Goal: Task Accomplishment & Management: Use online tool/utility

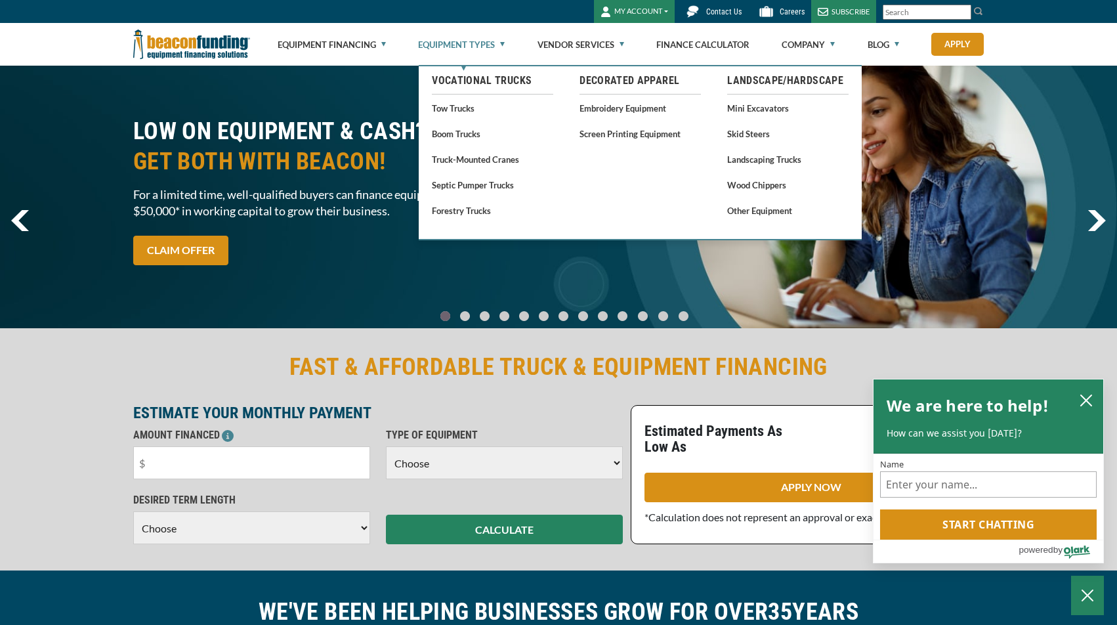
click at [475, 35] on link "Equipment Types" at bounding box center [461, 45] width 87 height 42
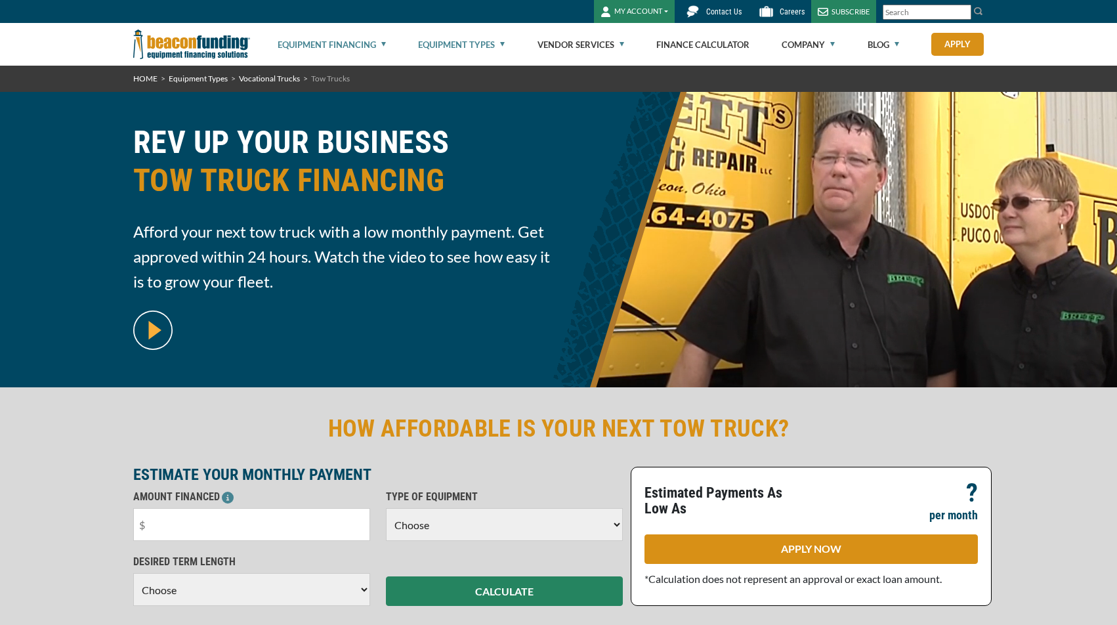
click at [368, 45] on link "Equipment Financing" at bounding box center [332, 45] width 108 height 42
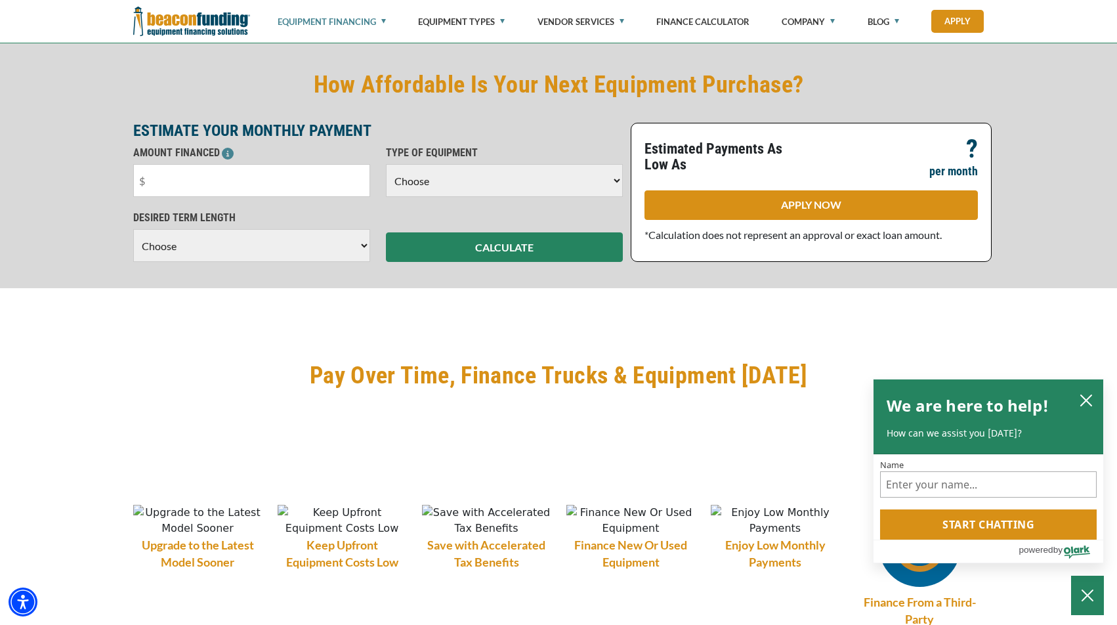
scroll to position [919, 0]
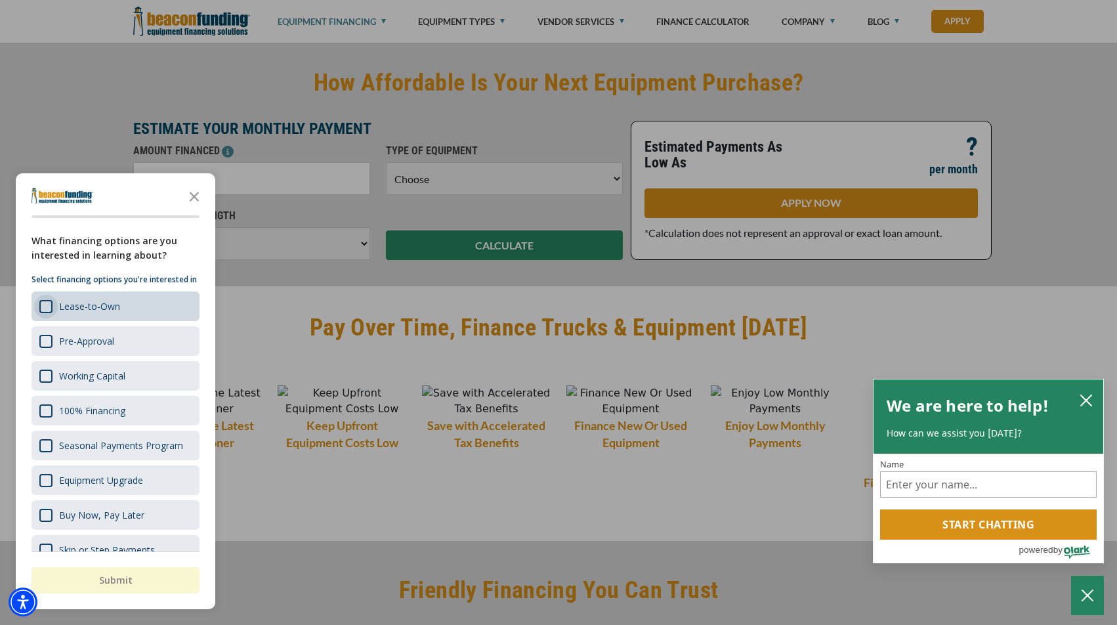
click at [47, 313] on div "Survey" at bounding box center [45, 306] width 13 height 13
click at [106, 576] on button "Submit" at bounding box center [116, 580] width 168 height 26
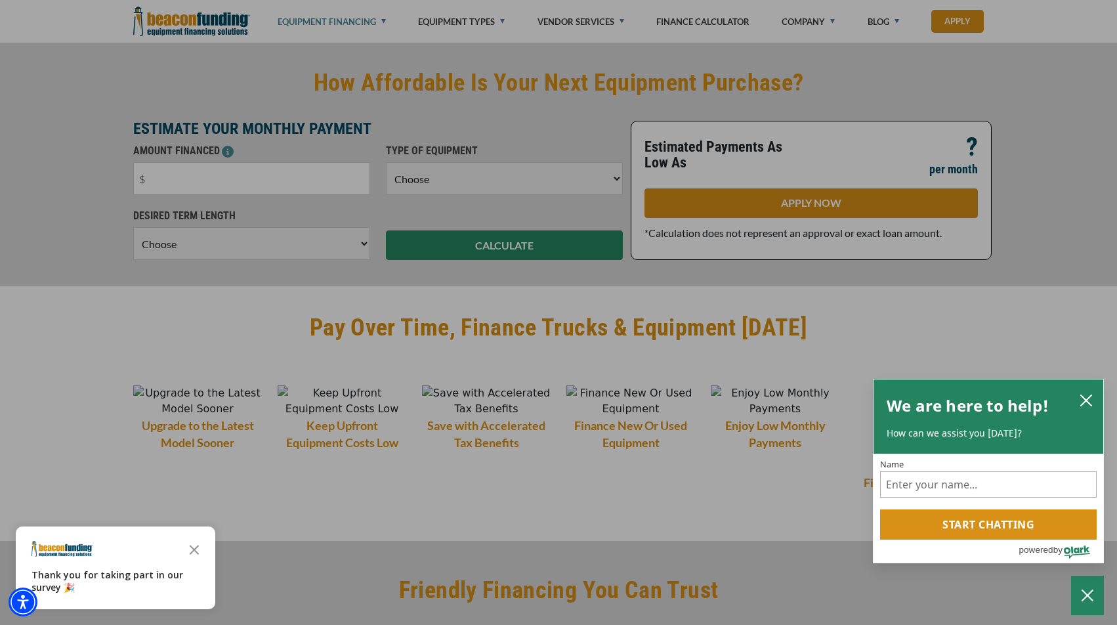
click at [200, 180] on div at bounding box center [558, 312] width 1117 height 625
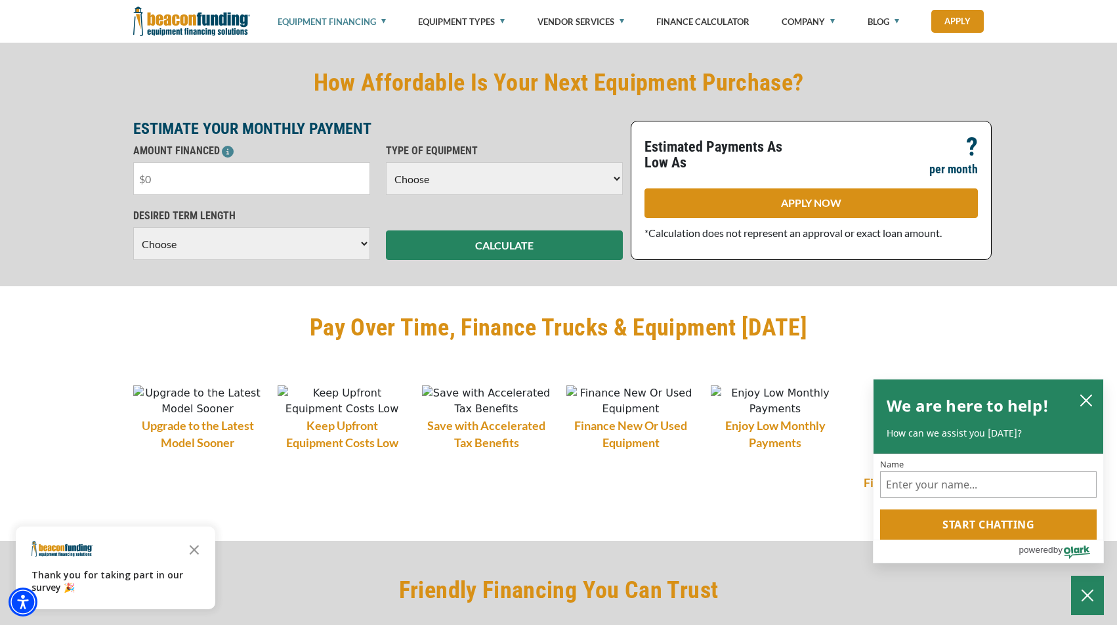
click at [198, 180] on input "text" at bounding box center [251, 178] width 237 height 33
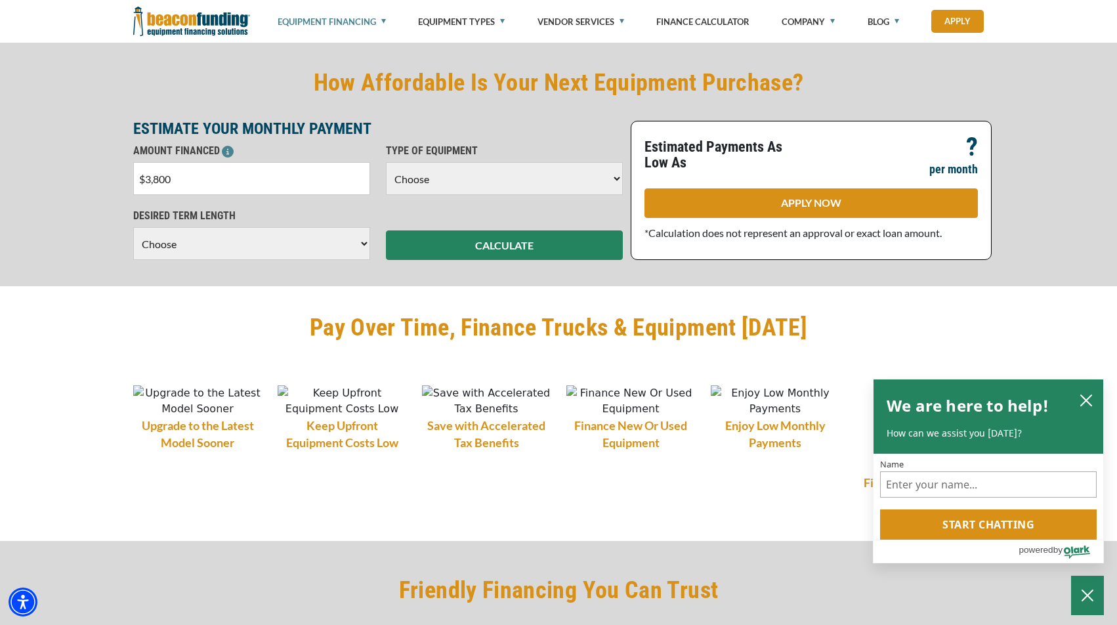
type input "$38,000"
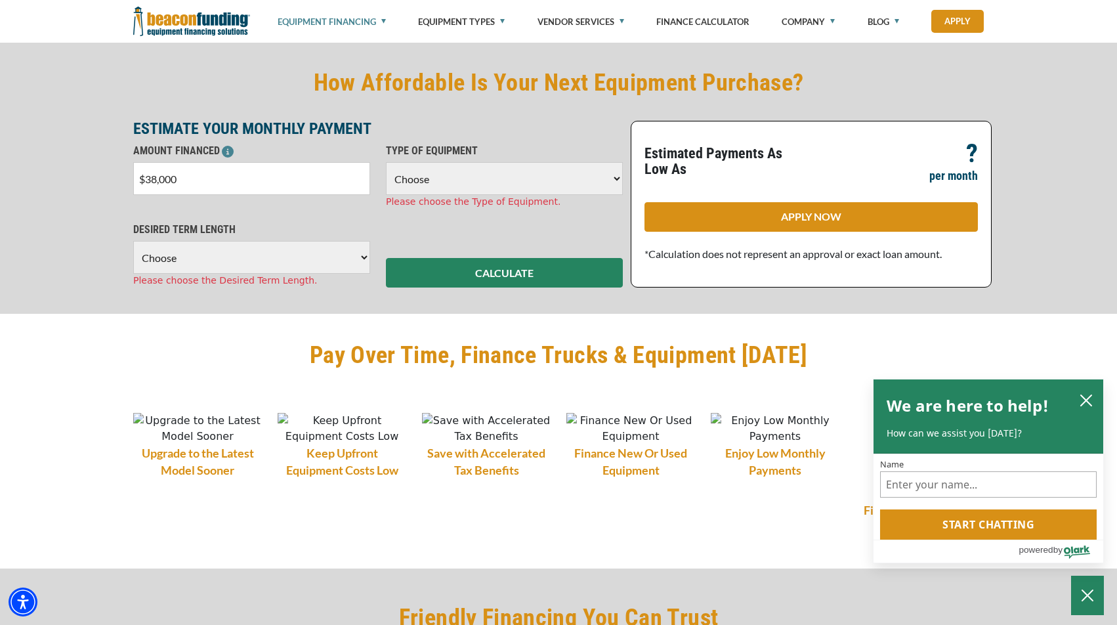
click at [424, 180] on select "Choose Backhoe Boom/Bucket Truck Chipper Commercial Mower Crane DTG/DTF Printin…" at bounding box center [504, 178] width 237 height 33
select select "2"
click at [386, 162] on select "Choose Backhoe Boom/Bucket Truck Chipper Commercial Mower Crane DTG/DTF Printin…" at bounding box center [504, 178] width 237 height 33
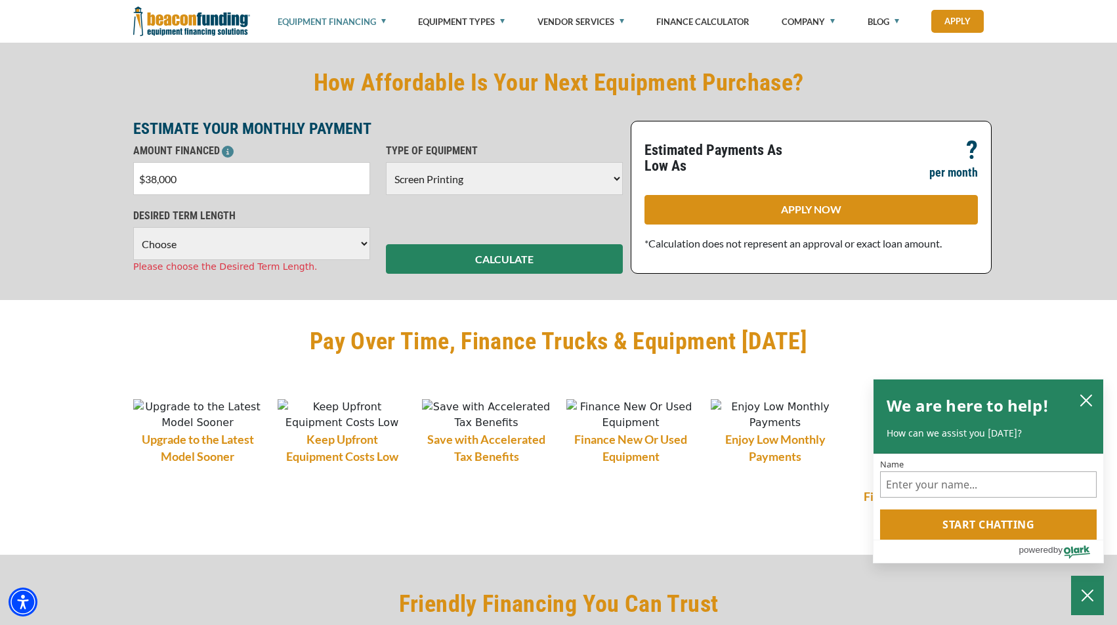
click at [285, 253] on select "Choose 36 Months 48 Months 60 Months" at bounding box center [251, 243] width 237 height 33
select select "60"
click at [133, 227] on select "Choose 36 Months 48 Months 60 Months" at bounding box center [251, 243] width 237 height 33
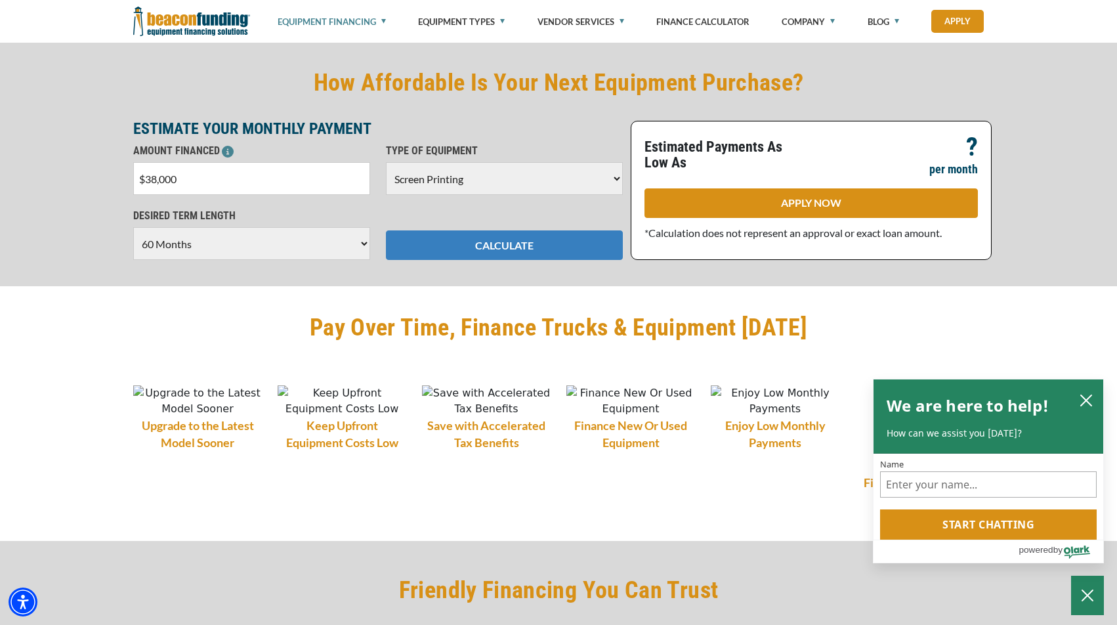
click at [490, 243] on button "CALCULATE" at bounding box center [504, 245] width 237 height 30
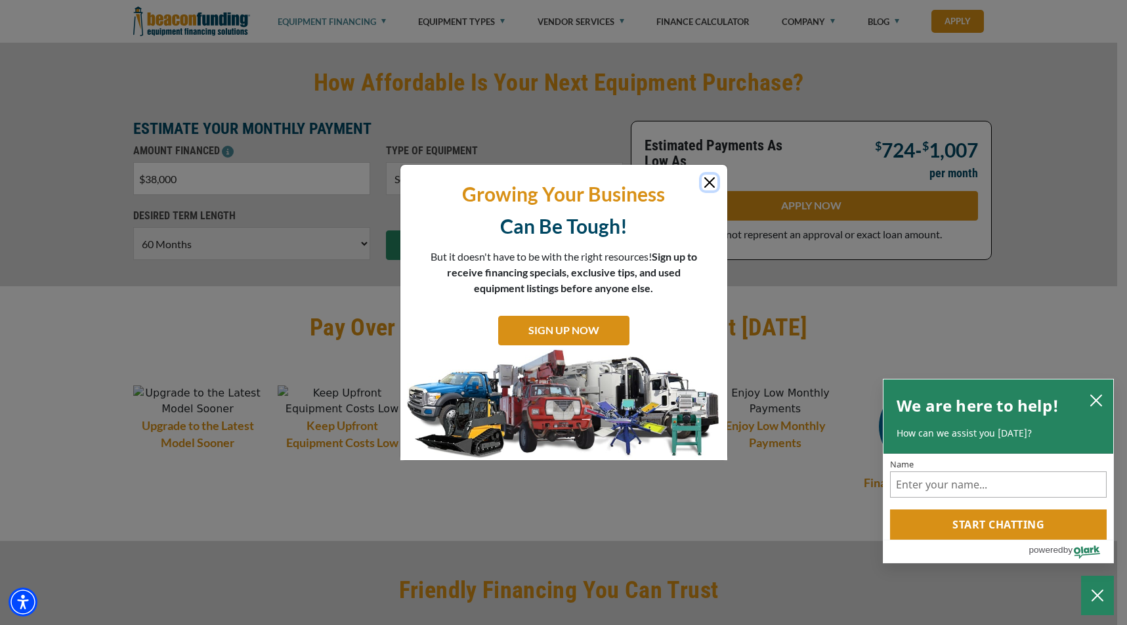
click at [708, 176] on button "Close" at bounding box center [710, 183] width 16 height 16
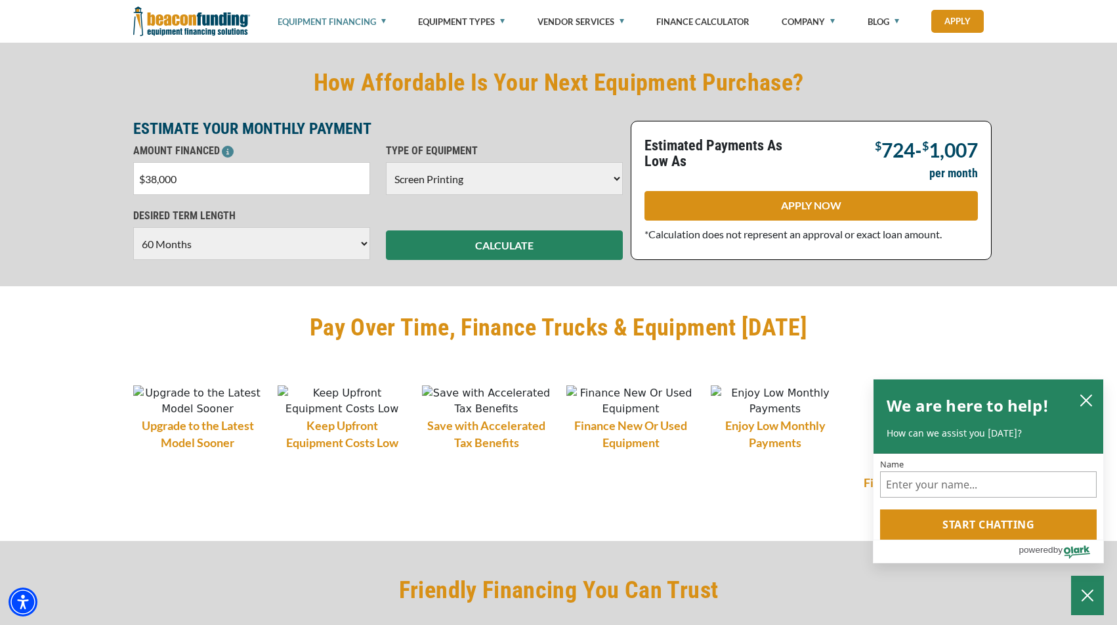
drag, startPoint x: 182, startPoint y: 181, endPoint x: 146, endPoint y: 184, distance: 35.6
click at [146, 184] on input "$38,000" at bounding box center [251, 178] width 237 height 33
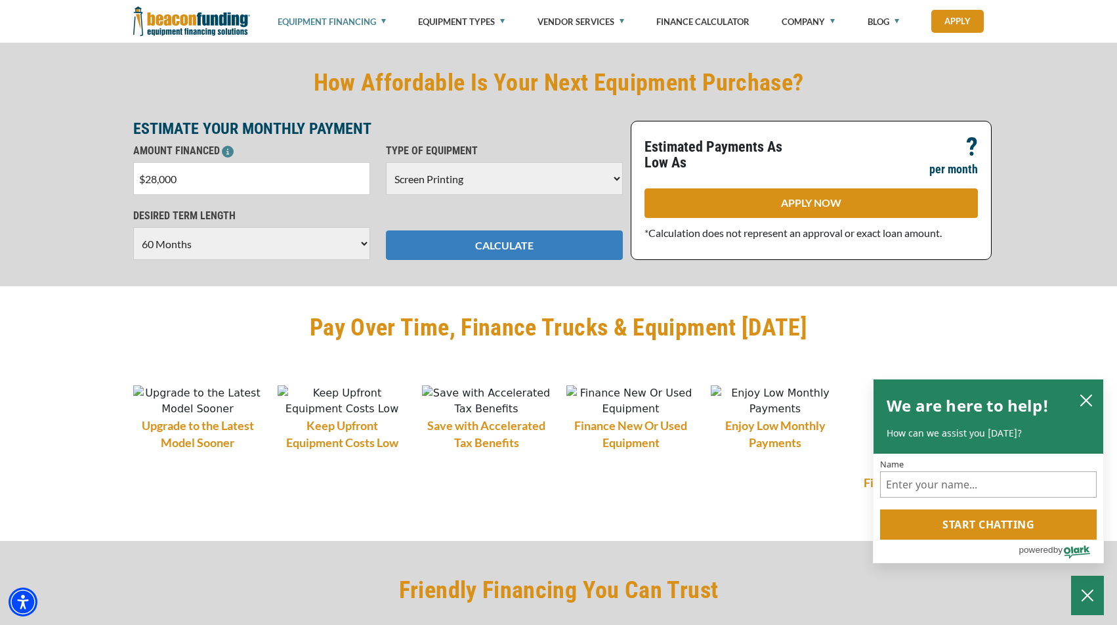
click at [500, 245] on button "CALCULATE" at bounding box center [504, 245] width 237 height 30
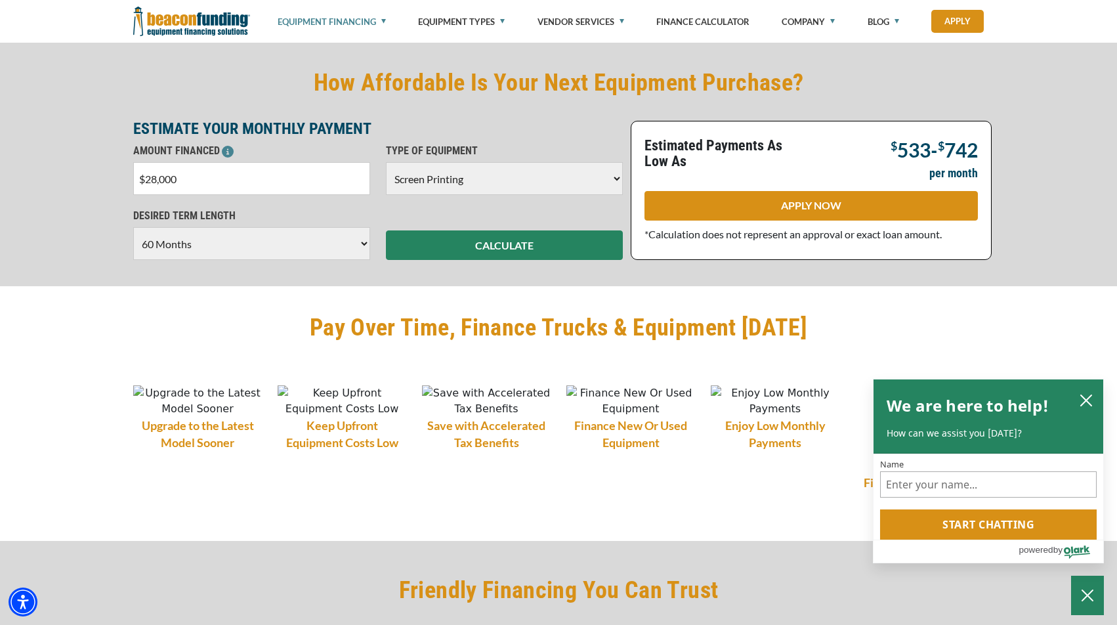
drag, startPoint x: 184, startPoint y: 181, endPoint x: 154, endPoint y: 170, distance: 31.4
click at [144, 182] on input "$28,000" at bounding box center [251, 178] width 237 height 33
type input "$38,000"
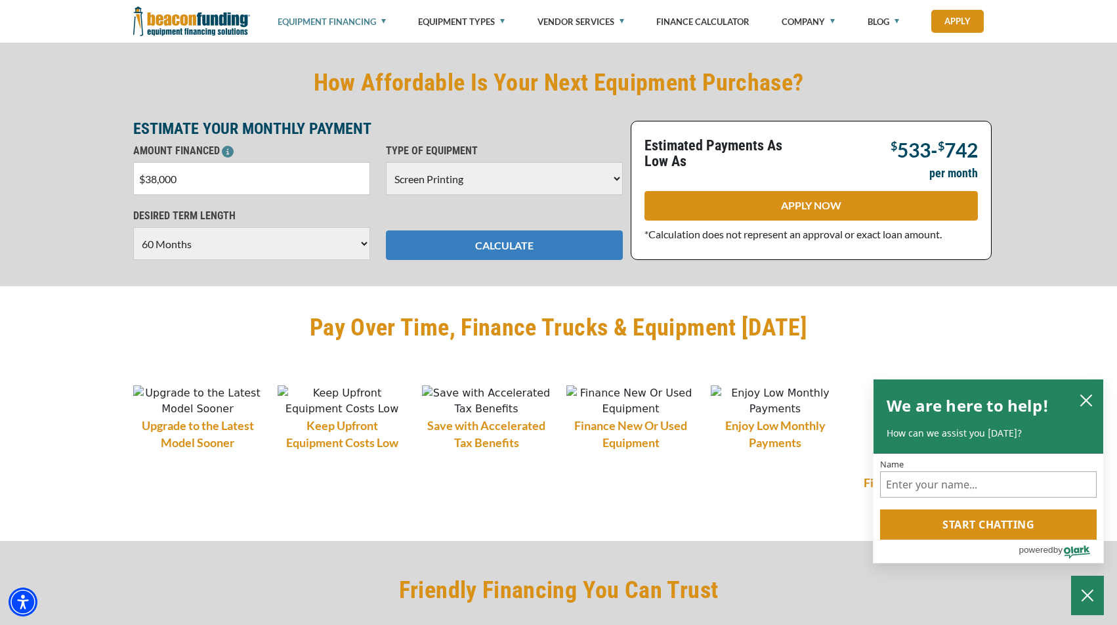
click at [473, 239] on button "CALCULATE" at bounding box center [504, 245] width 237 height 30
click at [496, 241] on button "CALCULATE" at bounding box center [504, 245] width 237 height 30
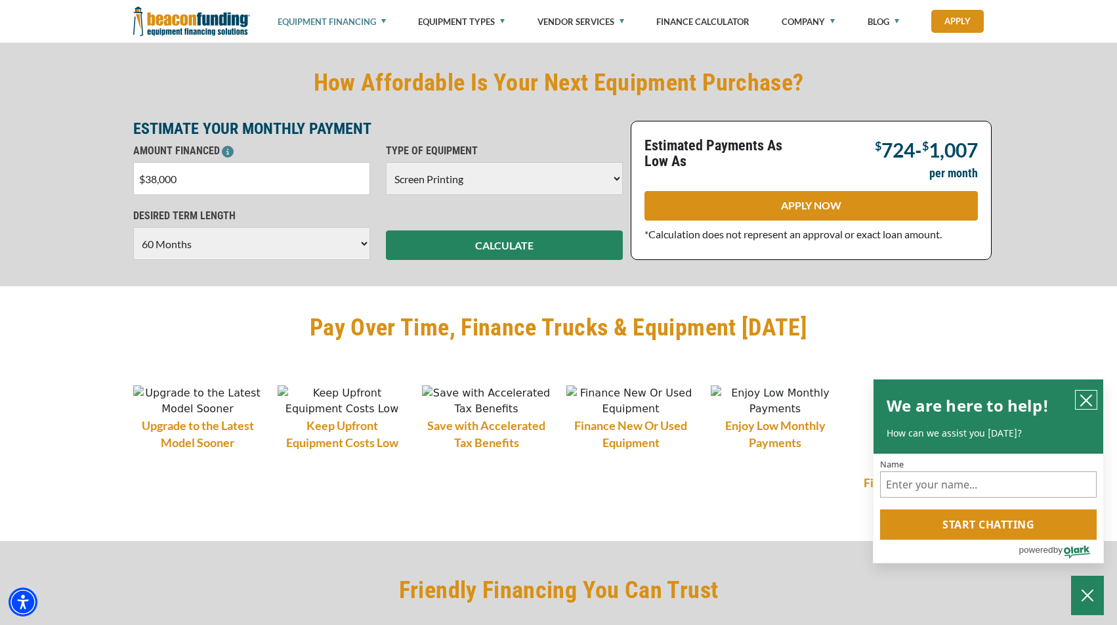
click at [1081, 403] on icon "close chatbox" at bounding box center [1086, 400] width 13 height 13
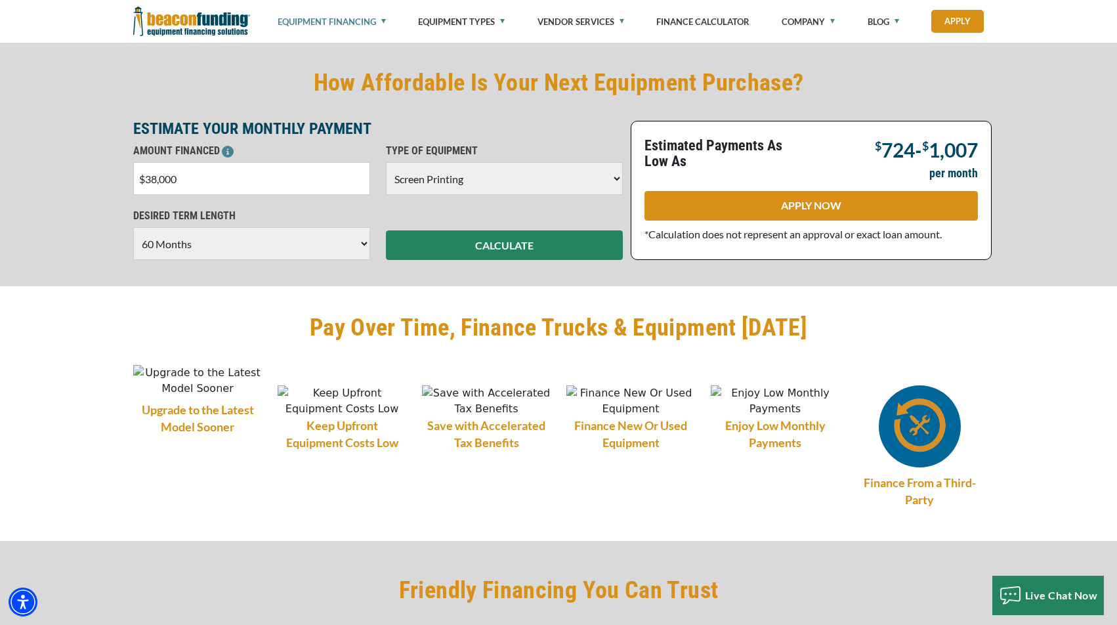
click at [215, 397] on img at bounding box center [197, 381] width 129 height 32
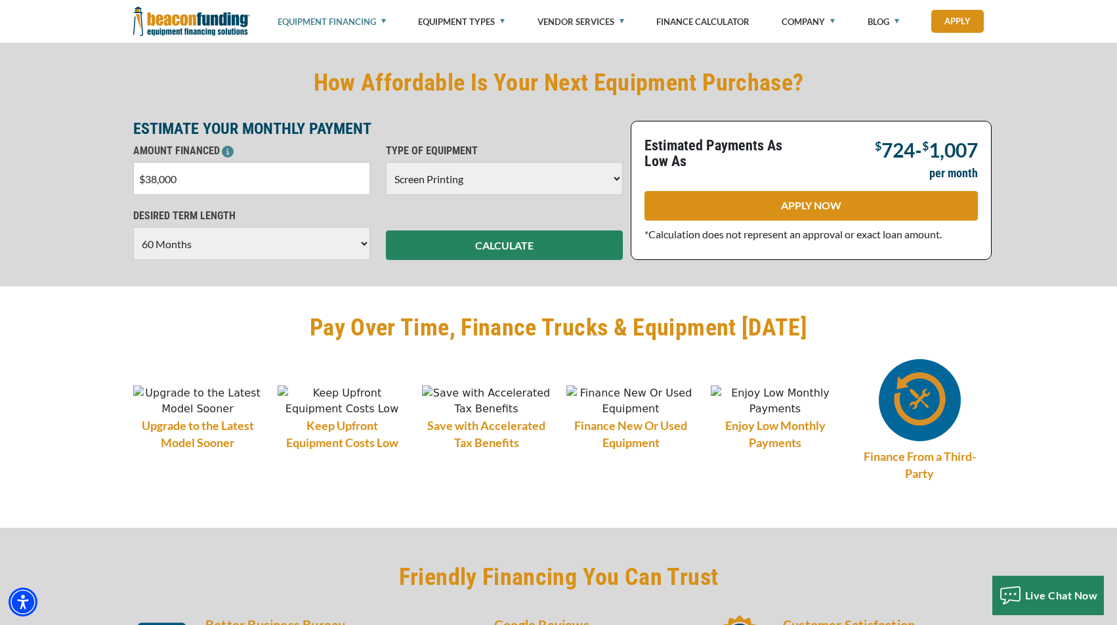
click at [941, 399] on img at bounding box center [920, 400] width 82 height 82
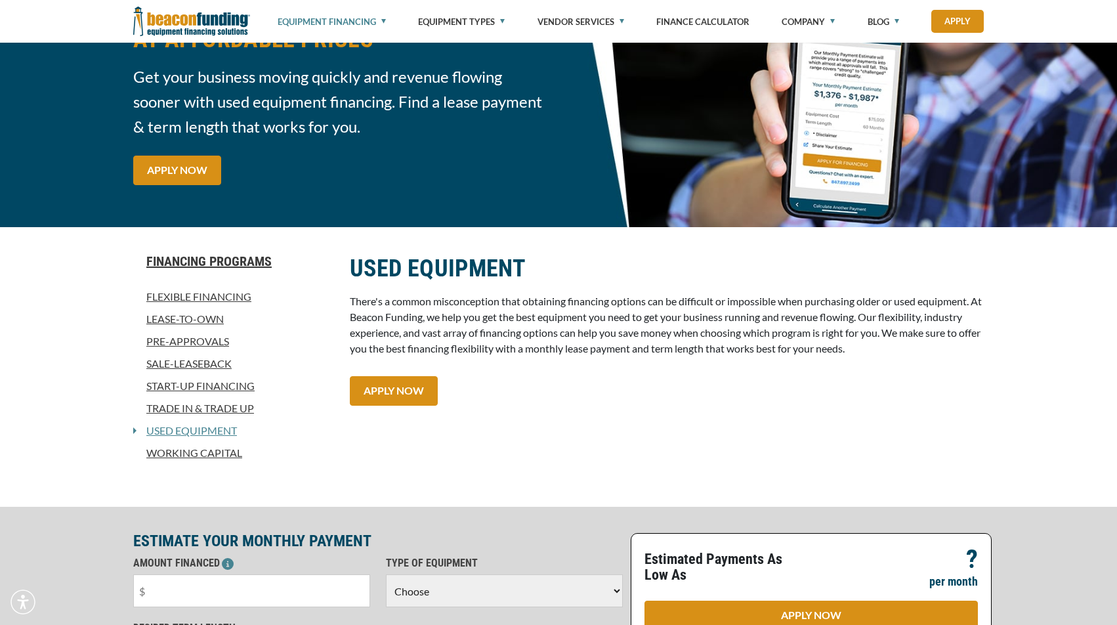
scroll to position [131, 0]
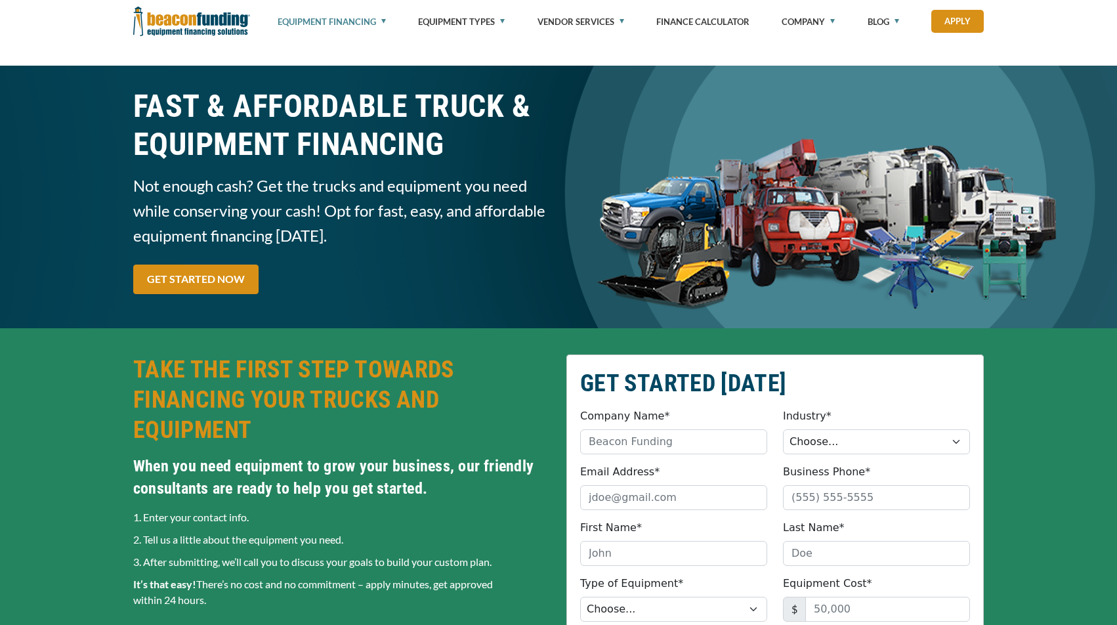
select select "60"
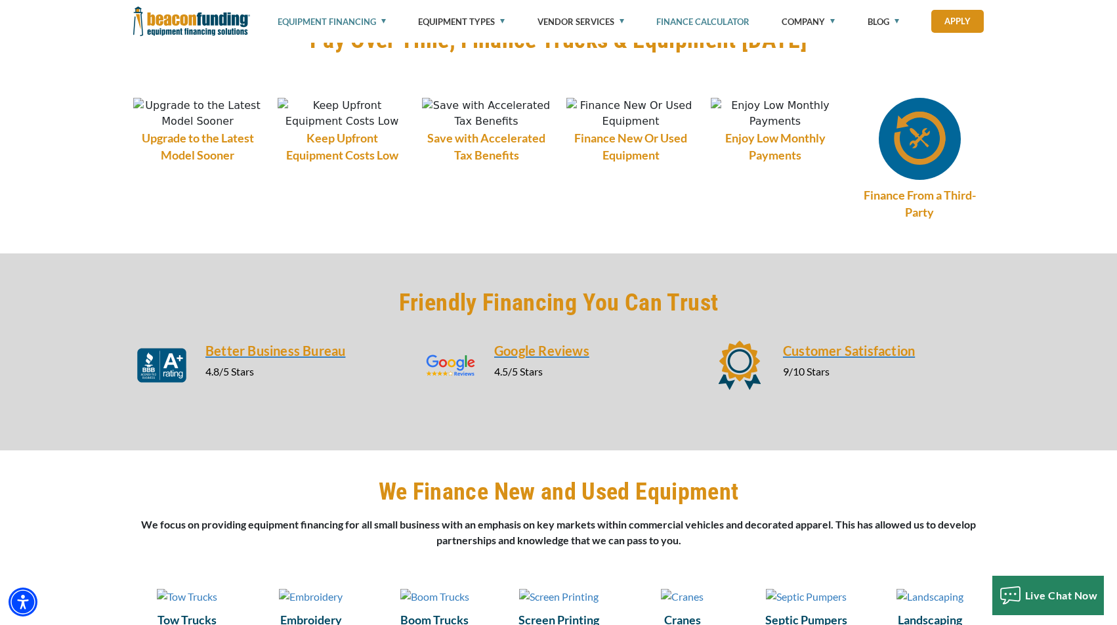
scroll to position [1116, 0]
